Goal: Navigation & Orientation: Find specific page/section

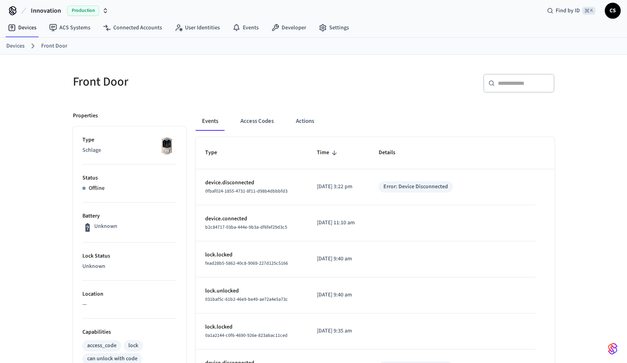
scroll to position [6, 0]
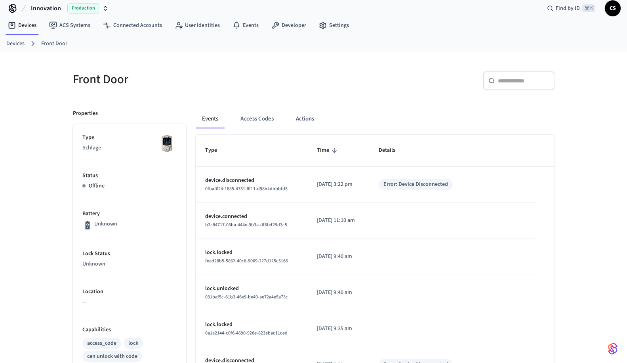
click at [208, 118] on button "Events" at bounding box center [210, 118] width 29 height 19
click at [240, 124] on button "Access Codes" at bounding box center [257, 118] width 46 height 19
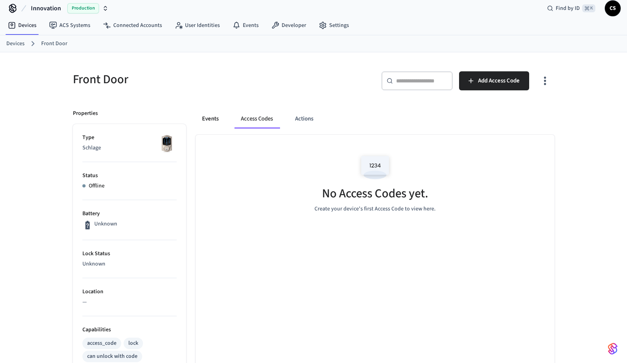
click at [208, 118] on button "Events" at bounding box center [210, 118] width 29 height 19
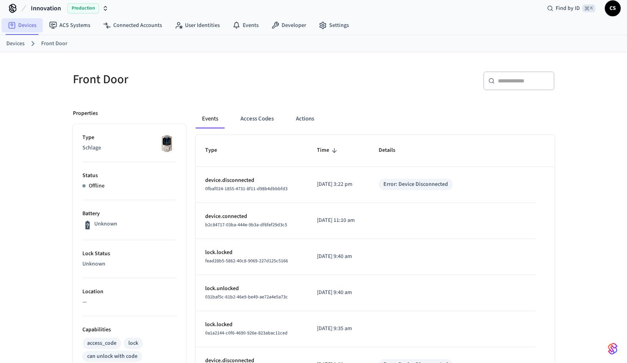
click at [29, 23] on link "Devices" at bounding box center [22, 25] width 41 height 14
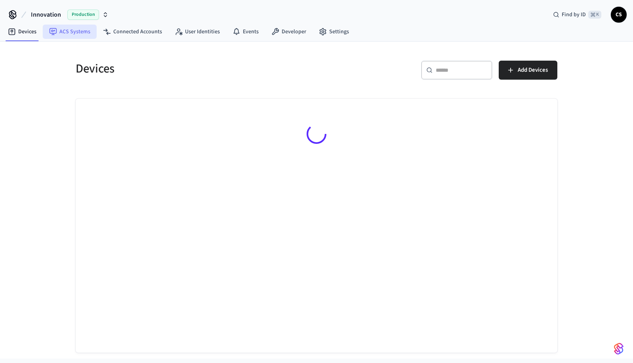
click at [76, 25] on link "ACS Systems" at bounding box center [70, 32] width 54 height 14
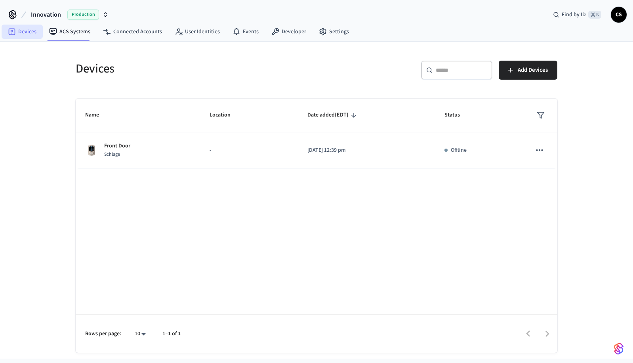
click at [13, 29] on icon at bounding box center [12, 32] width 7 height 7
